Goal: Information Seeking & Learning: Learn about a topic

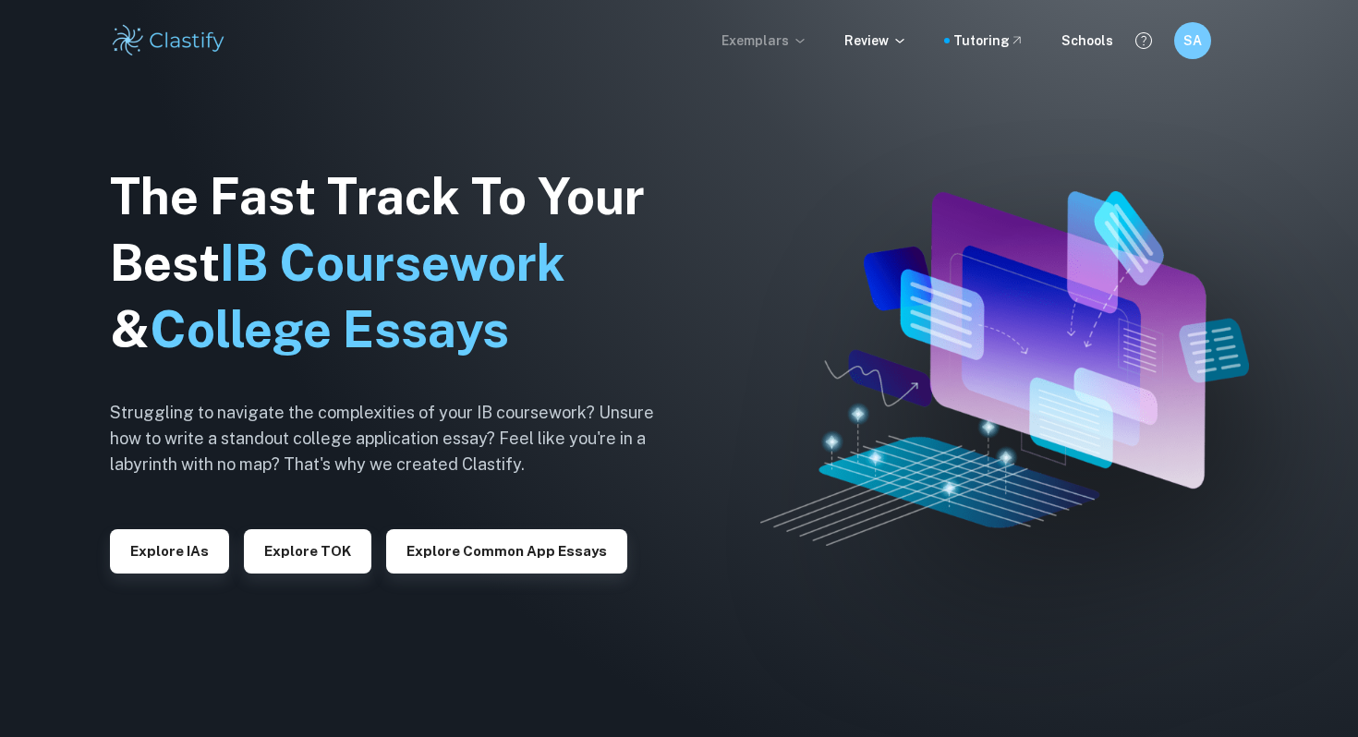
click at [759, 40] on p "Exemplars" at bounding box center [764, 40] width 86 height 20
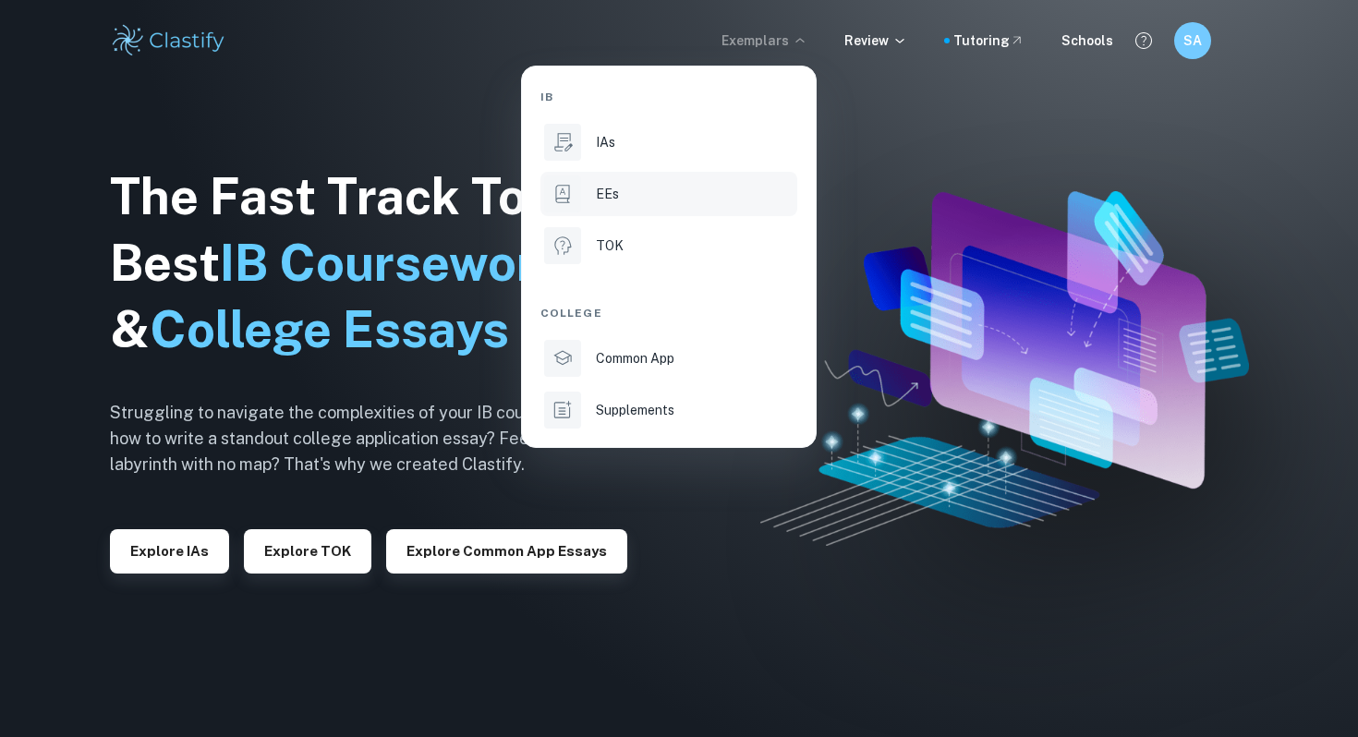
click at [647, 190] on div "EEs" at bounding box center [695, 194] width 198 height 20
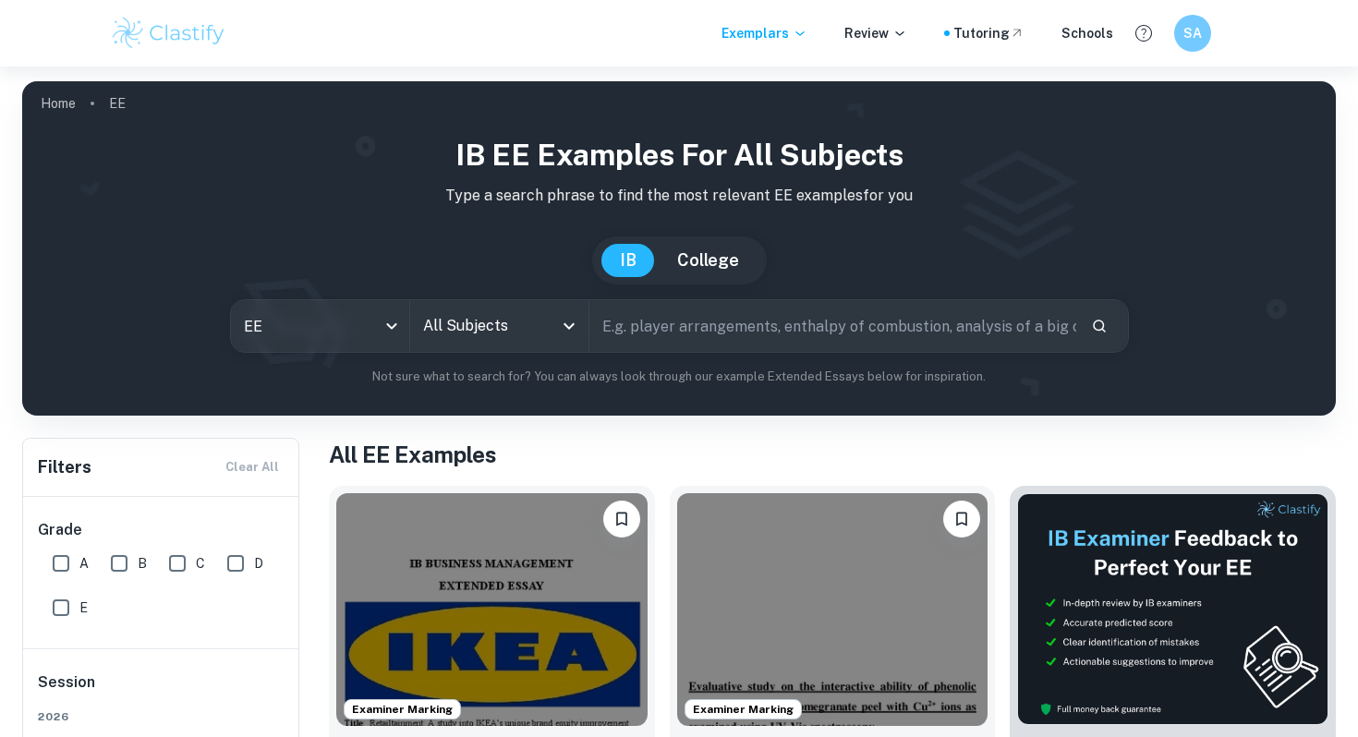
click at [480, 326] on input "All Subjects" at bounding box center [485, 326] width 134 height 35
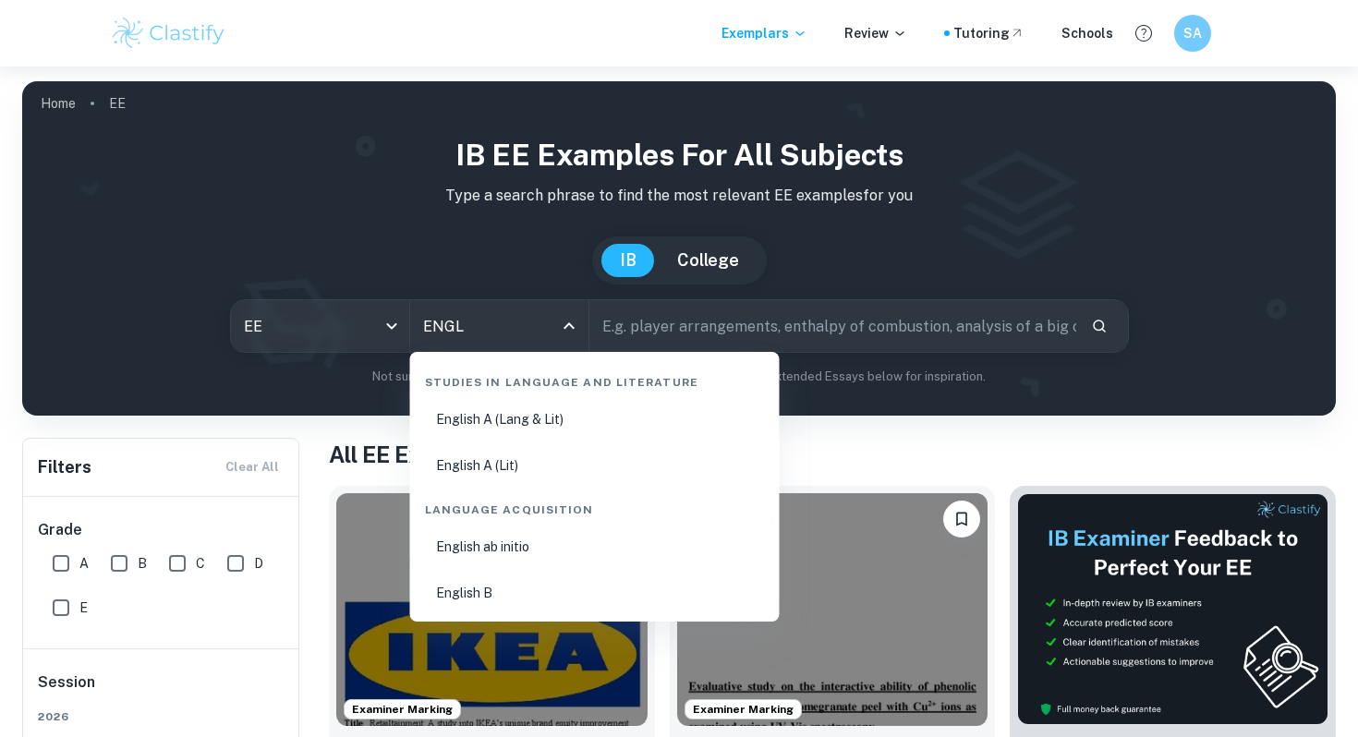
click at [509, 588] on li "English B" at bounding box center [595, 593] width 355 height 42
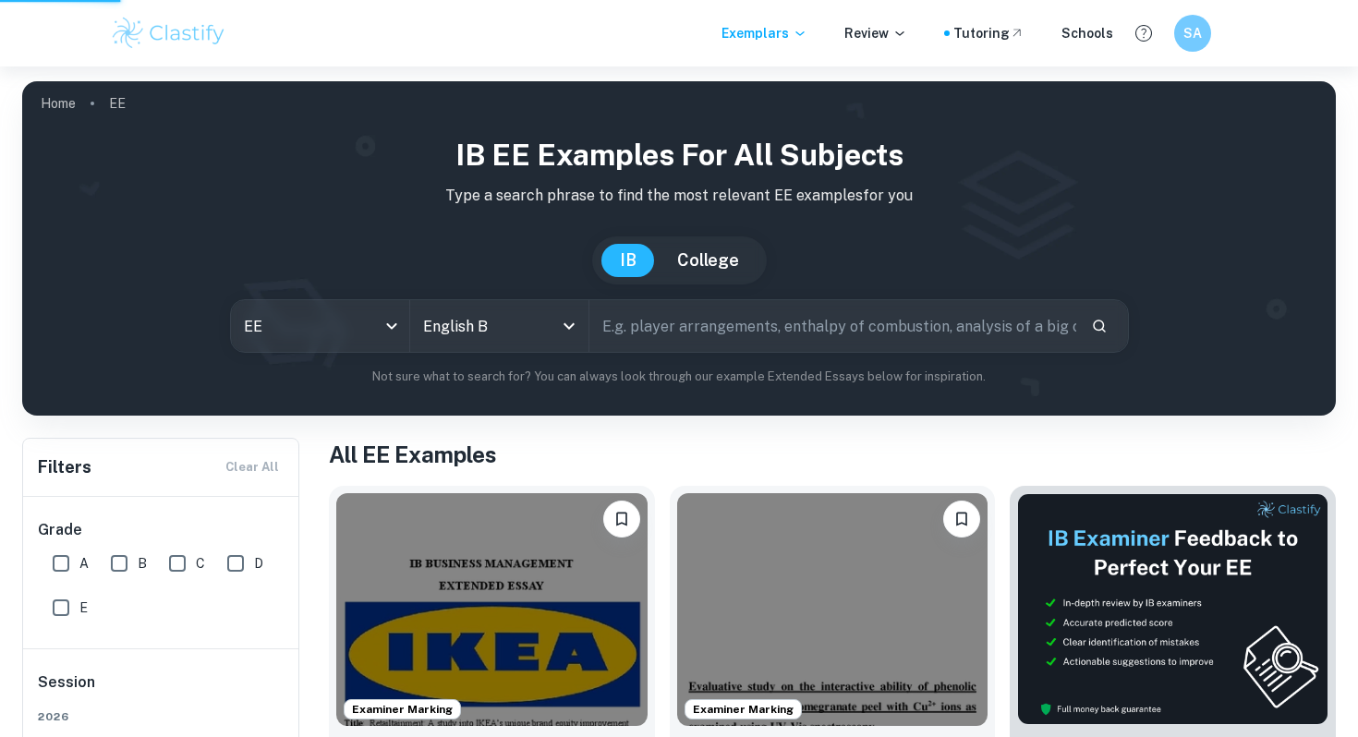
type input "English B"
click at [64, 553] on input "A" at bounding box center [60, 563] width 37 height 37
checkbox input "true"
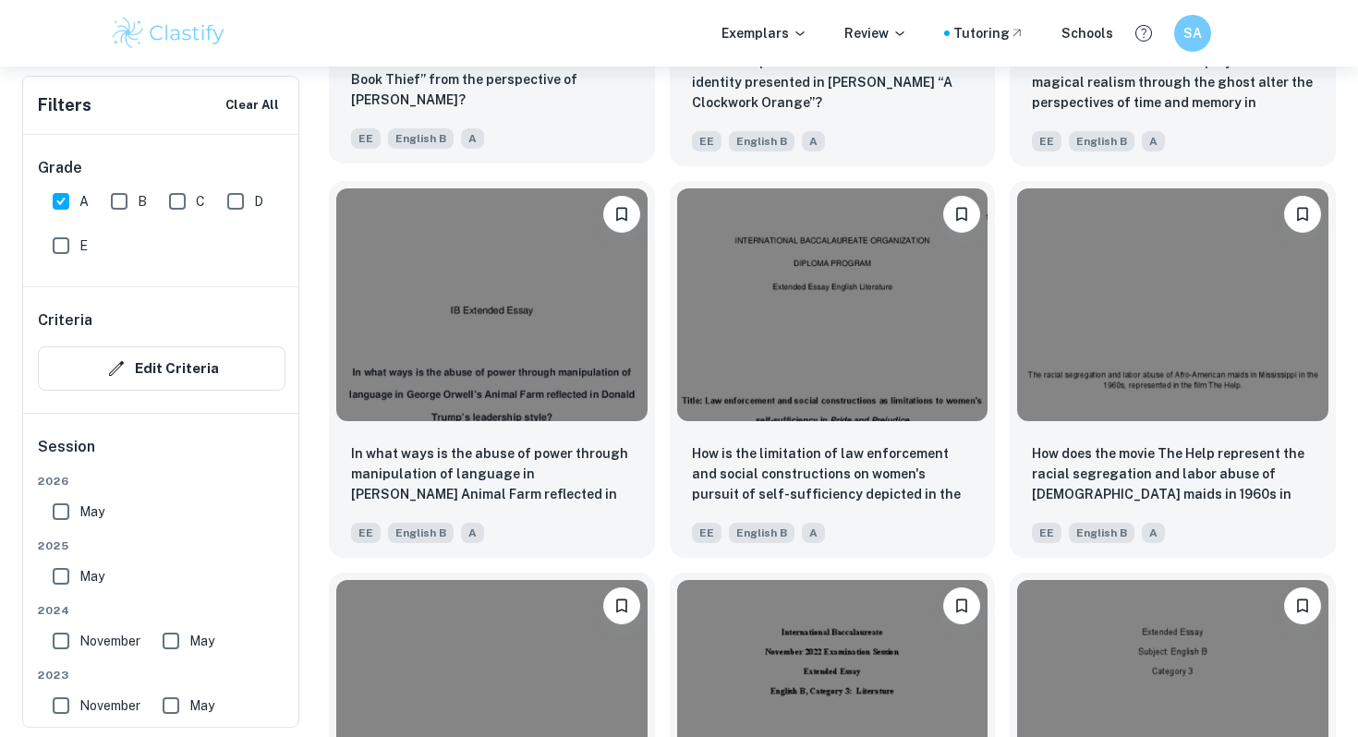
scroll to position [1919, 0]
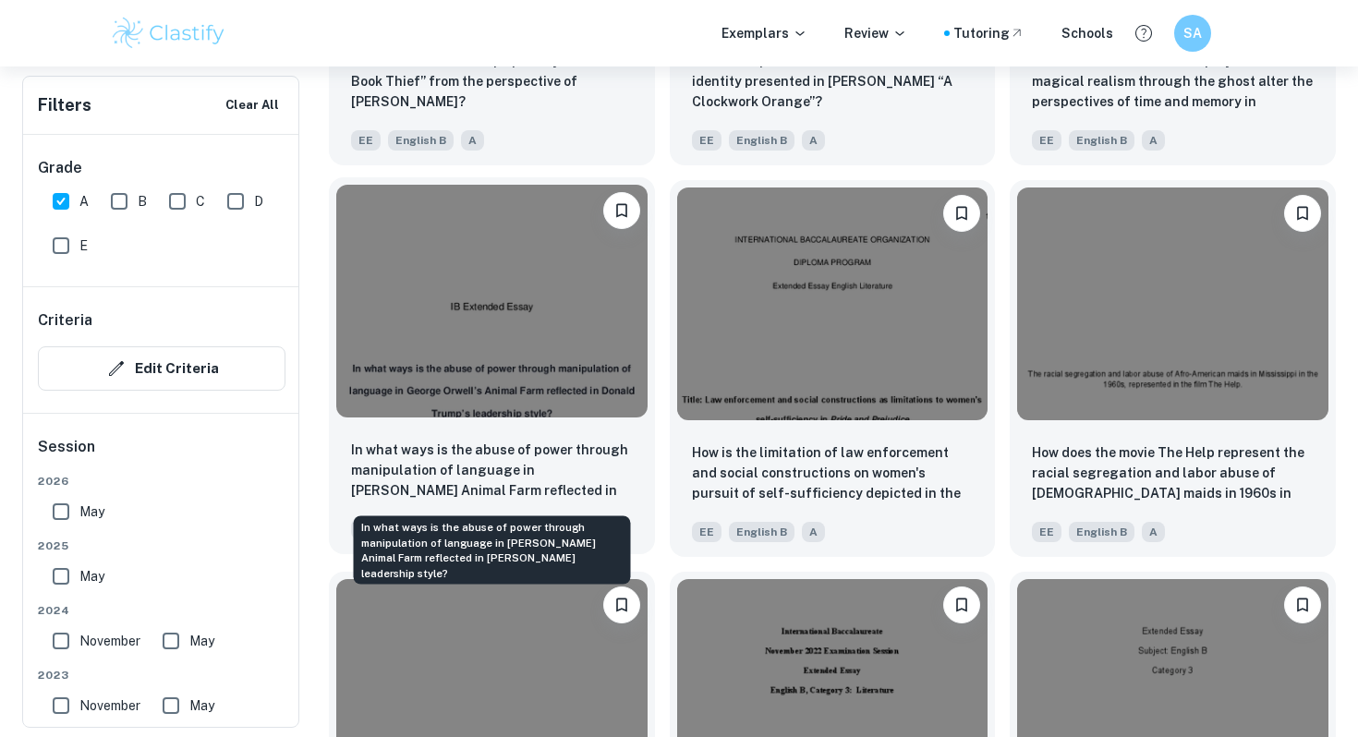
click at [505, 493] on p "In what ways is the abuse of power through manipulation of language in [PERSON_…" at bounding box center [492, 471] width 282 height 63
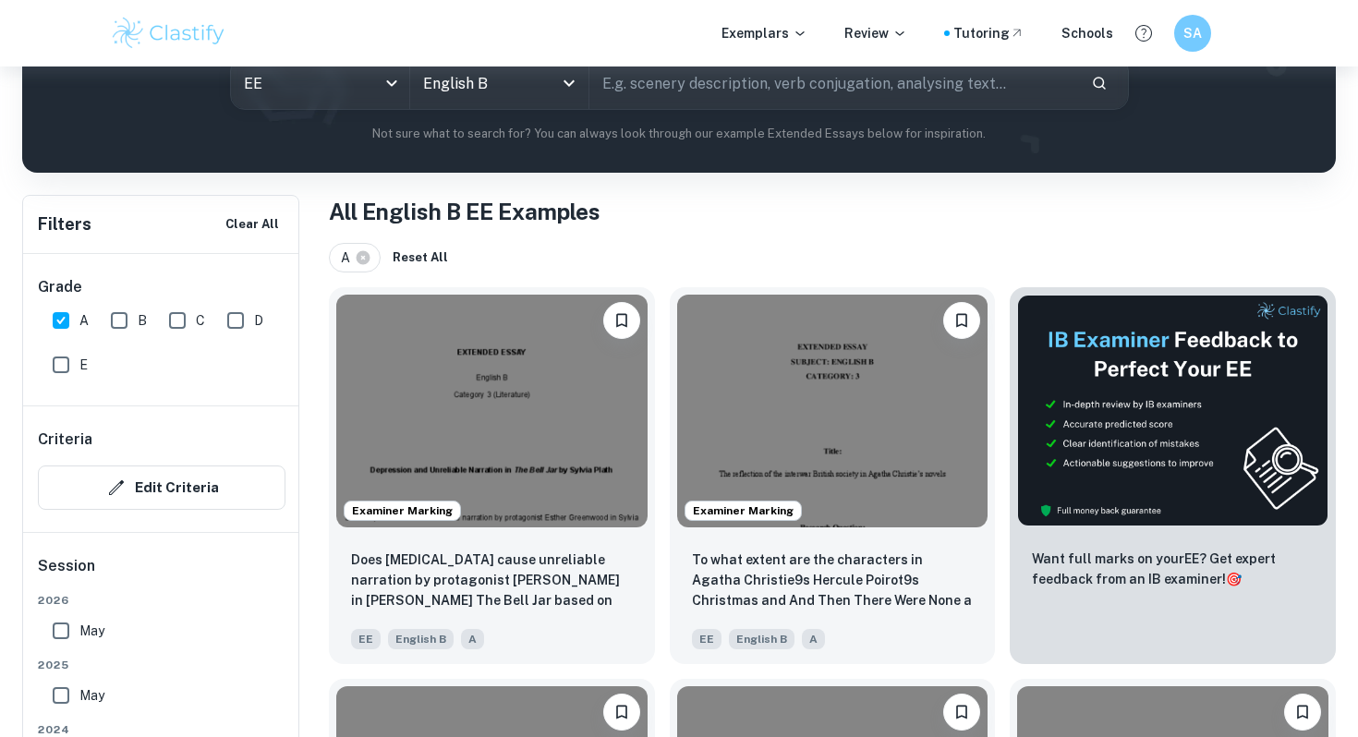
scroll to position [239, 0]
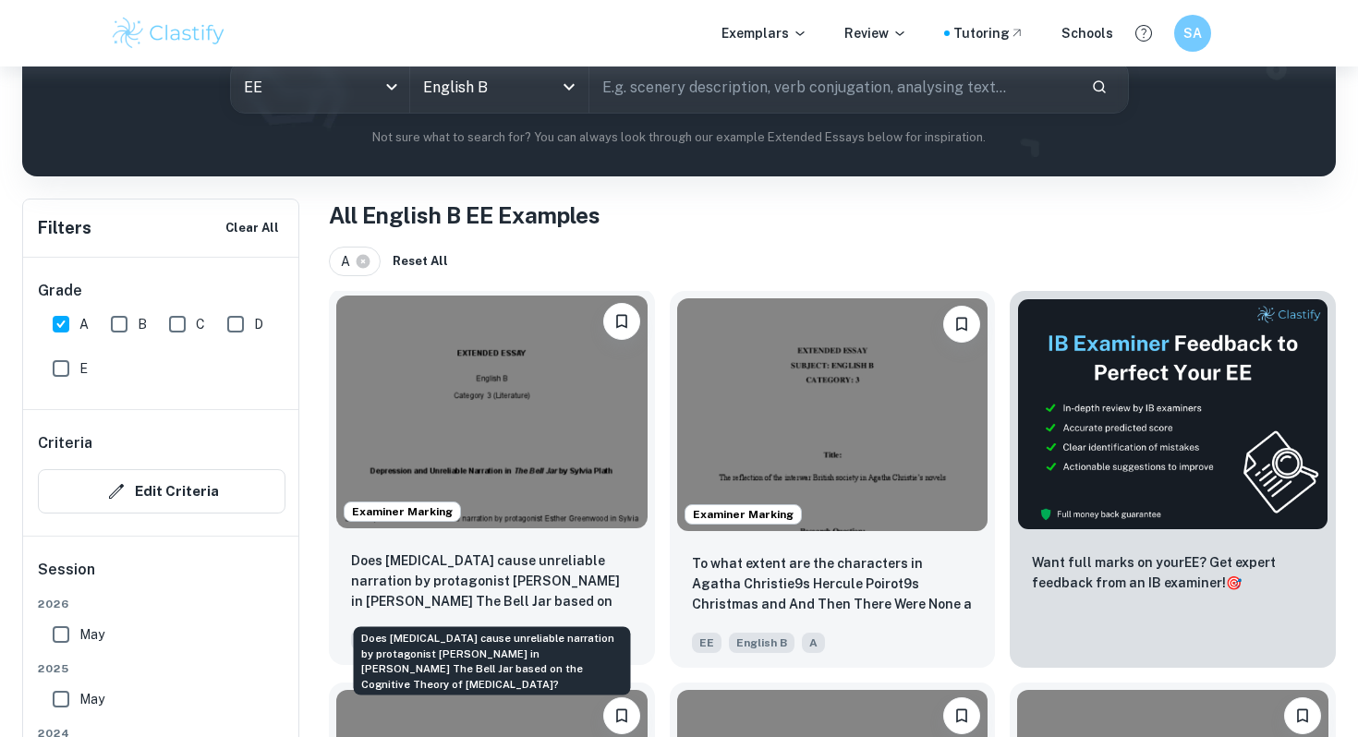
click at [515, 584] on p "Does [MEDICAL_DATA] cause unreliable narration by protagonist [PERSON_NAME] in …" at bounding box center [492, 582] width 282 height 63
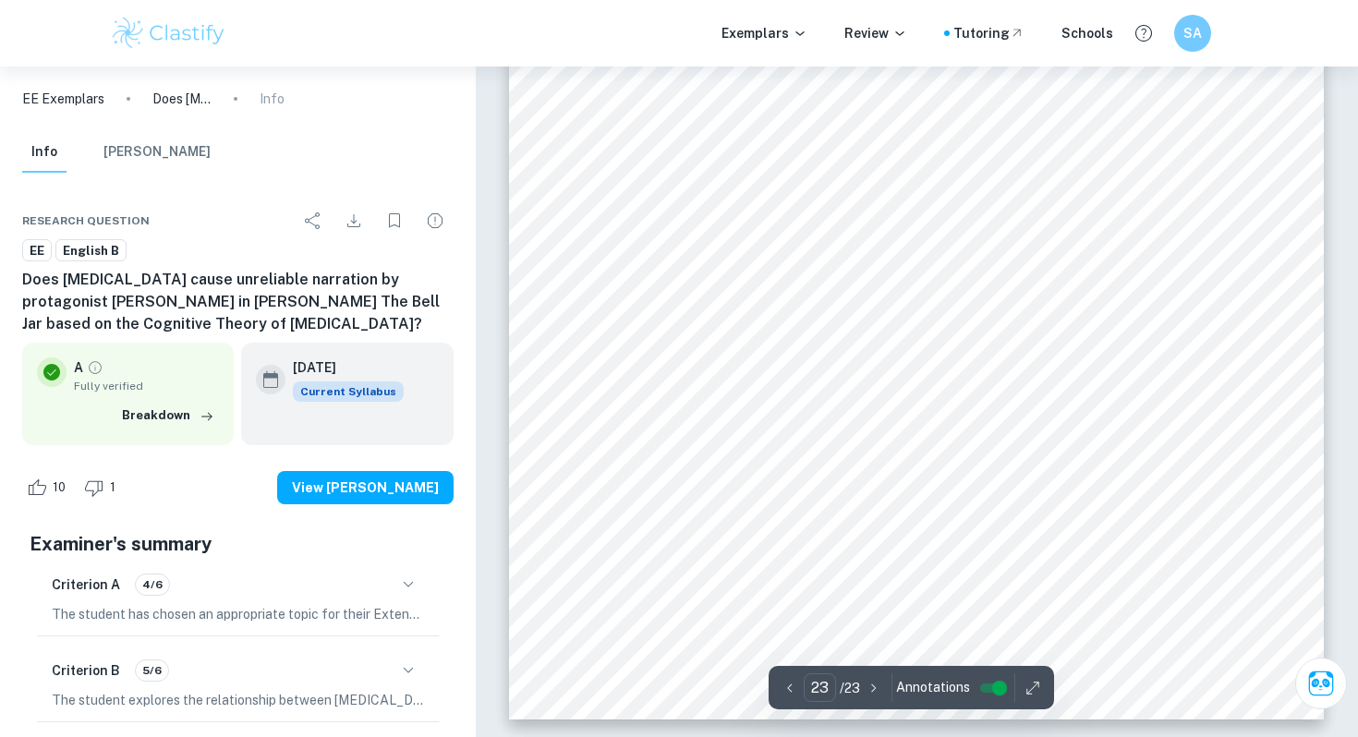
scroll to position [23942, 0]
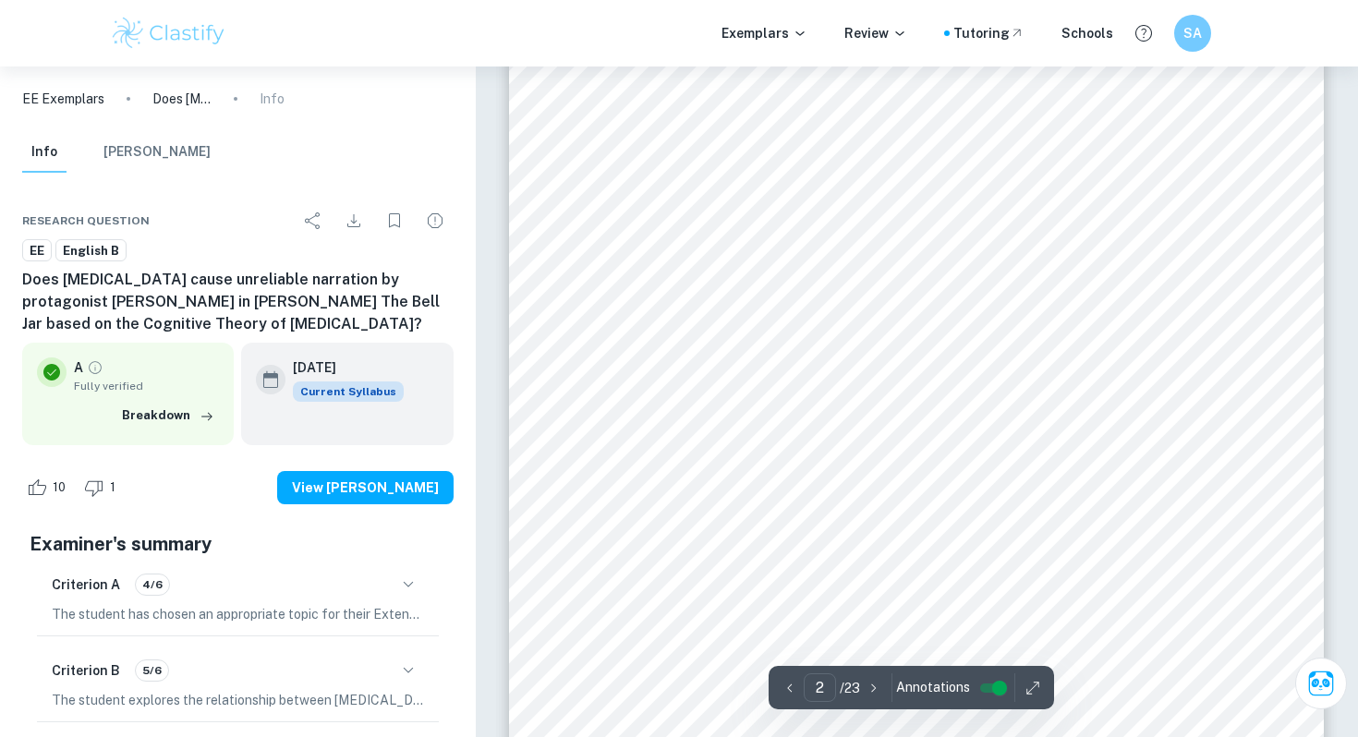
type input "1"
